Goal: Task Accomplishment & Management: Manage account settings

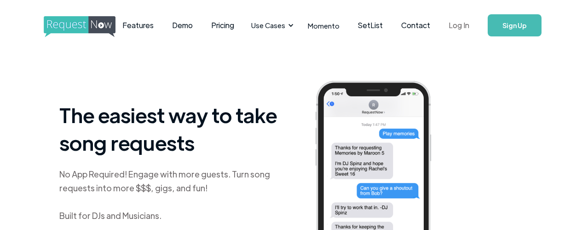
click at [466, 24] on link "Log In" at bounding box center [459, 25] width 39 height 32
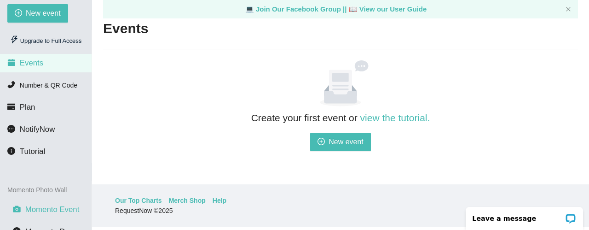
scroll to position [32, 0]
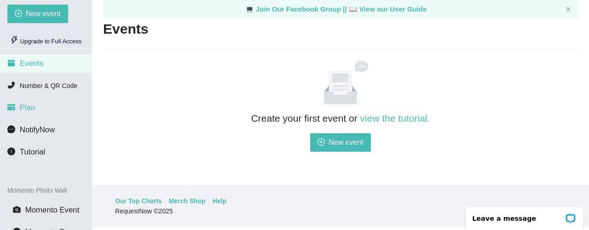
click at [45, 111] on li "Plan" at bounding box center [46, 108] width 92 height 18
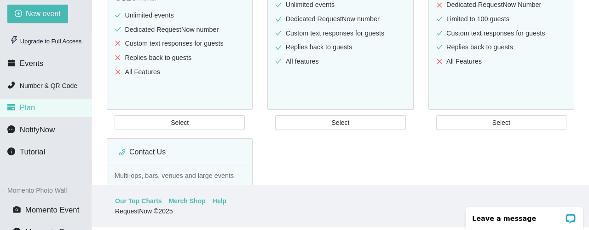
scroll to position [218, 0]
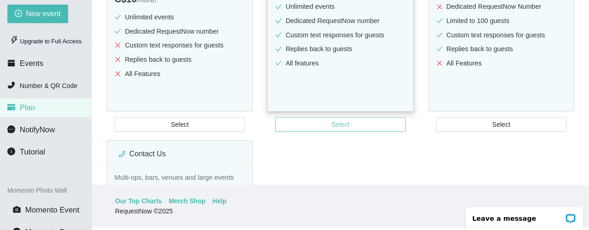
click at [334, 123] on span "Select" at bounding box center [341, 124] width 18 height 10
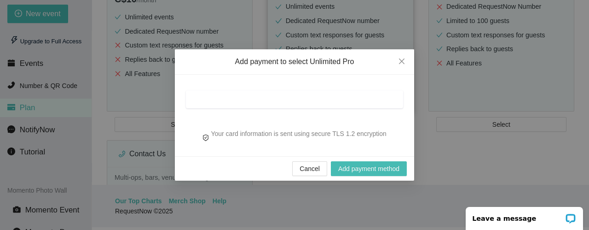
click at [334, 123] on div "Your card information is sent using secure TLS 1.2 encryption" at bounding box center [294, 115] width 239 height 81
click at [293, 94] on div at bounding box center [294, 99] width 217 height 18
click at [351, 164] on span "Add payment method" at bounding box center [368, 168] width 61 height 10
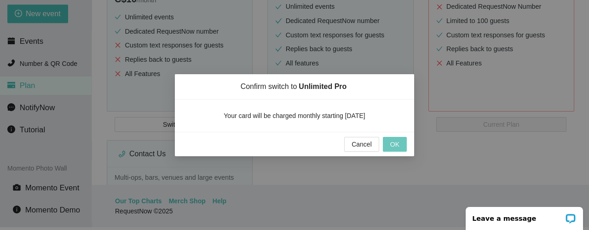
click at [393, 145] on span "OK" at bounding box center [394, 144] width 9 height 10
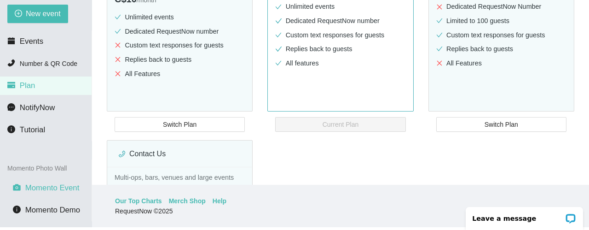
click at [61, 186] on span "Momento Event" at bounding box center [52, 187] width 54 height 9
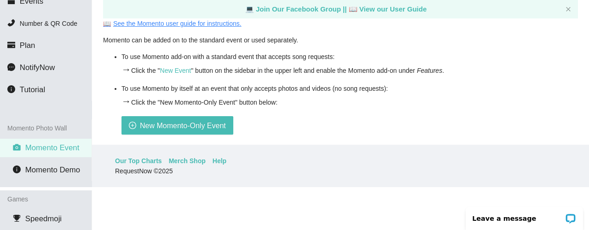
scroll to position [77, 0]
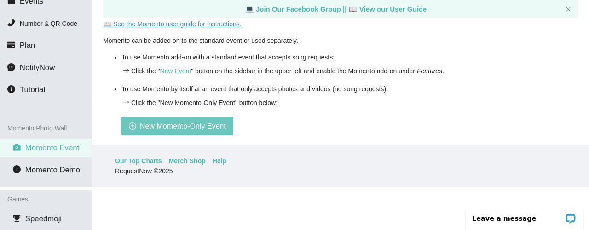
click at [175, 128] on span "New Momento-Only Event" at bounding box center [183, 126] width 86 height 12
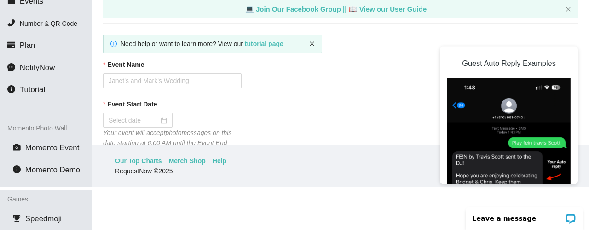
click at [312, 41] on icon "close" at bounding box center [312, 44] width 6 height 6
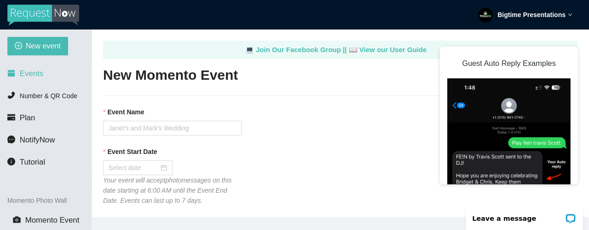
click at [42, 74] on li "Events" at bounding box center [46, 73] width 92 height 18
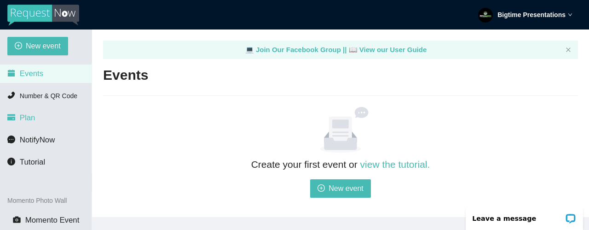
click at [38, 114] on li "Plan" at bounding box center [46, 118] width 92 height 18
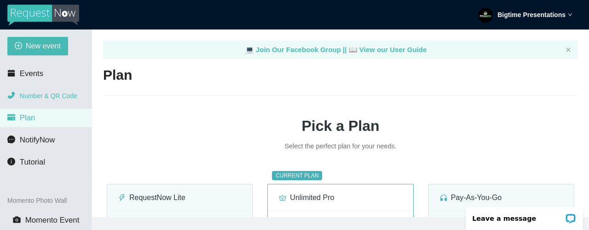
click at [57, 91] on li "Number & QR Code" at bounding box center [46, 96] width 92 height 18
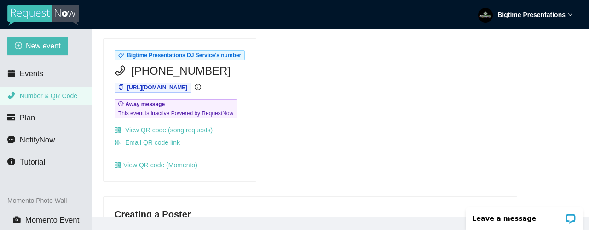
scroll to position [75, 0]
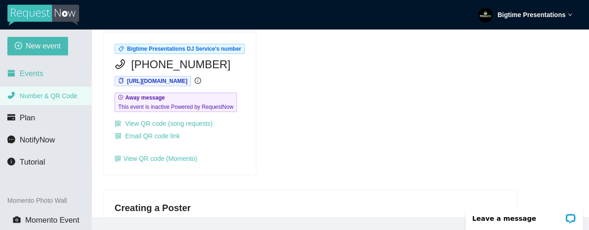
click at [52, 78] on li "Events" at bounding box center [46, 73] width 92 height 18
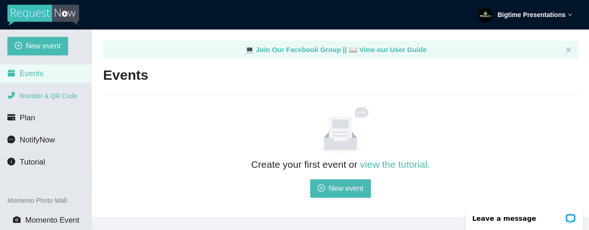
click at [43, 100] on li "Number & QR Code" at bounding box center [46, 96] width 92 height 18
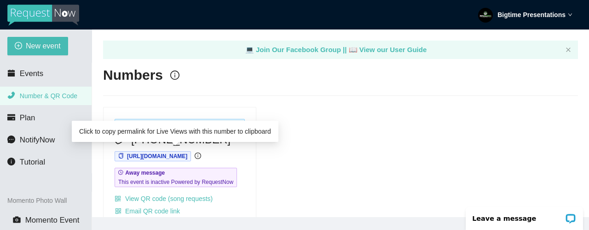
click at [184, 156] on span "https://app.requestnow.io/xrpgkqe/next" at bounding box center [157, 156] width 60 height 6
click at [157, 157] on span "https://app.requestnow.io/xrpgkqe/next" at bounding box center [157, 156] width 60 height 6
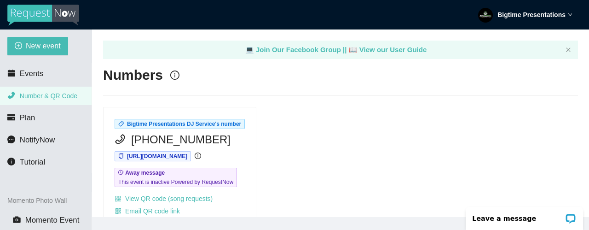
scroll to position [34, 0]
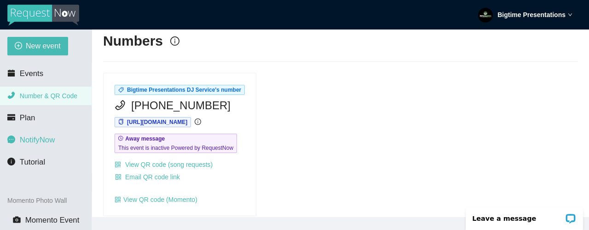
click at [50, 137] on span "NotifyNow" at bounding box center [37, 139] width 35 height 9
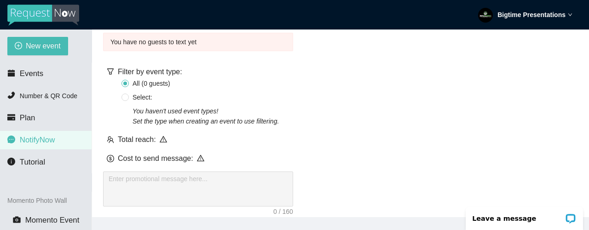
scroll to position [129, 0]
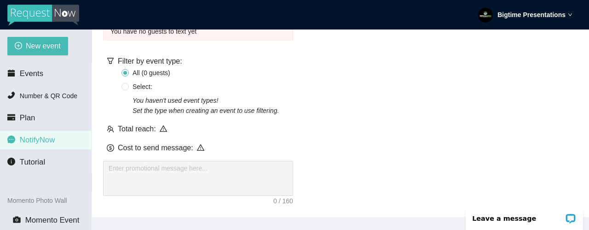
click at [198, 144] on icon "warning" at bounding box center [200, 147] width 7 height 7
click at [114, 142] on div "Cost to send message:" at bounding box center [198, 148] width 190 height 12
click at [45, 114] on li "Plan" at bounding box center [46, 118] width 92 height 18
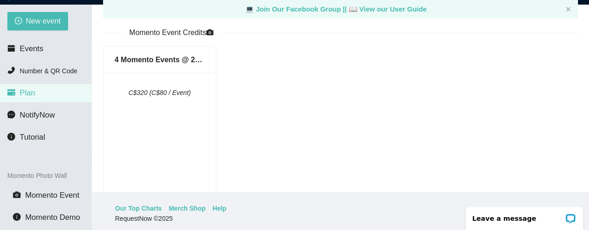
scroll to position [72, 0]
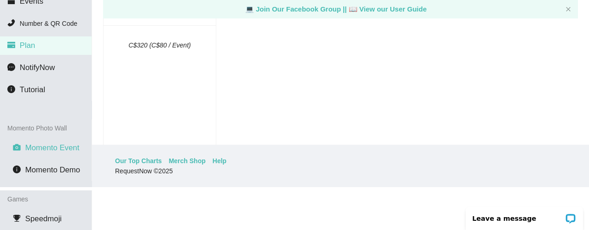
click at [69, 151] on span "Momento Event" at bounding box center [52, 147] width 54 height 9
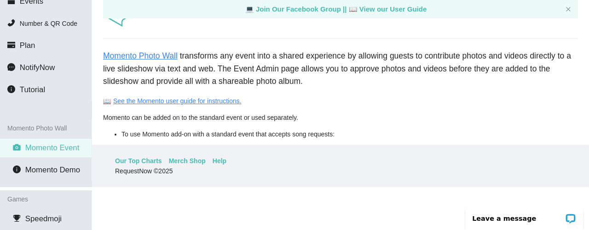
click at [142, 52] on link "Momento Photo Wall" at bounding box center [140, 55] width 75 height 9
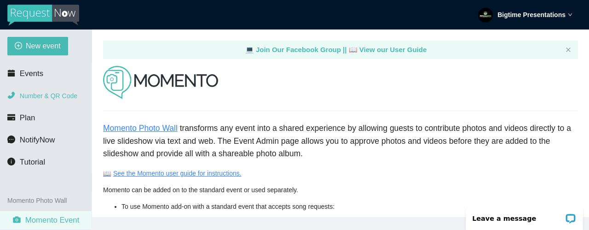
click at [58, 104] on li "Number & QR Code" at bounding box center [46, 96] width 92 height 18
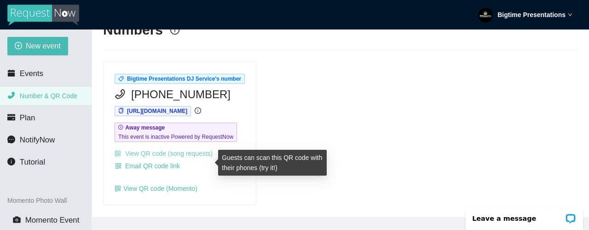
click at [164, 157] on link "View QR code (song requests)" at bounding box center [164, 153] width 98 height 7
click at [145, 157] on link "View QR code (song requests)" at bounding box center [164, 153] width 98 height 7
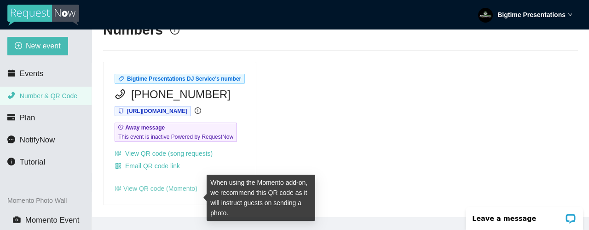
click at [148, 192] on link "View QR code (Momento)" at bounding box center [156, 188] width 83 height 7
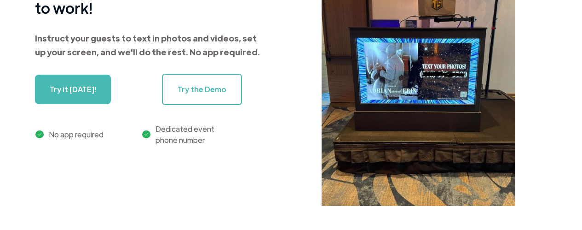
scroll to position [136, 0]
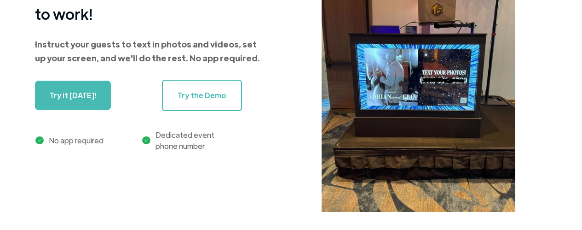
click at [62, 81] on link "Try it [DATE]!" at bounding box center [73, 95] width 76 height 29
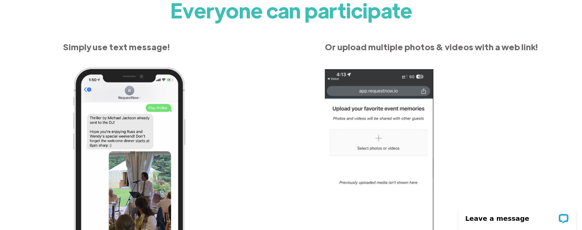
scroll to position [2388, 0]
